Goal: Task Accomplishment & Management: Manage account settings

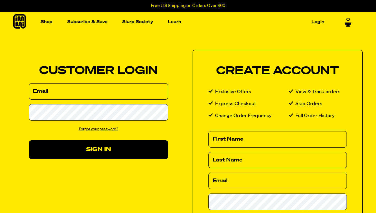
click at [52, 94] on input "Email" at bounding box center [98, 91] width 139 height 16
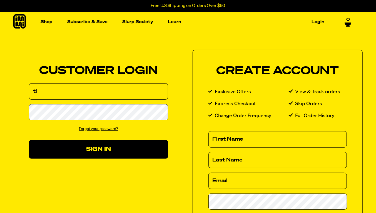
type input "t"
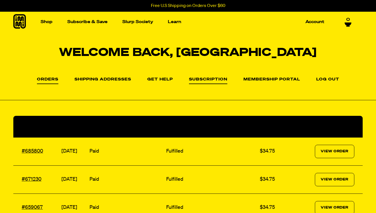
click at [225, 76] on li "Subscription" at bounding box center [208, 79] width 38 height 8
click at [221, 79] on link "Subscription" at bounding box center [208, 80] width 38 height 7
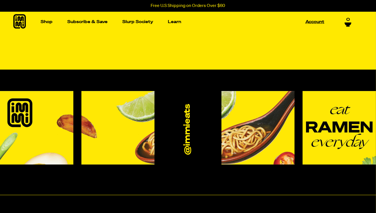
click at [311, 22] on link "Account" at bounding box center [314, 22] width 23 height 9
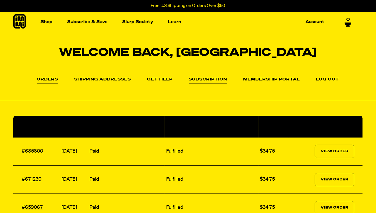
click at [213, 78] on link "Subscription" at bounding box center [208, 80] width 38 height 7
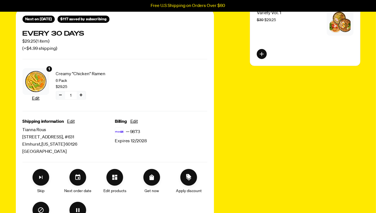
scroll to position [101, 0]
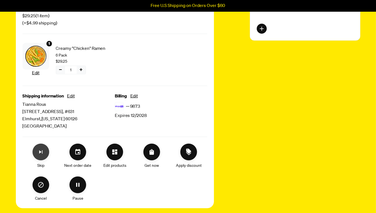
click at [40, 152] on icon "Skip subscription" at bounding box center [40, 151] width 3 height 3
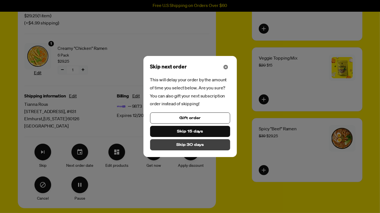
click at [198, 144] on span "Skip 30 days" at bounding box center [190, 145] width 28 height 6
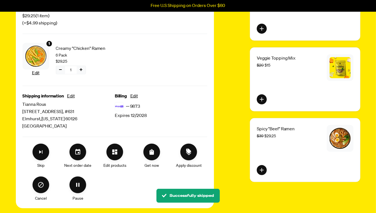
scroll to position [25, 0]
